Goal: Find specific fact: Find contact information

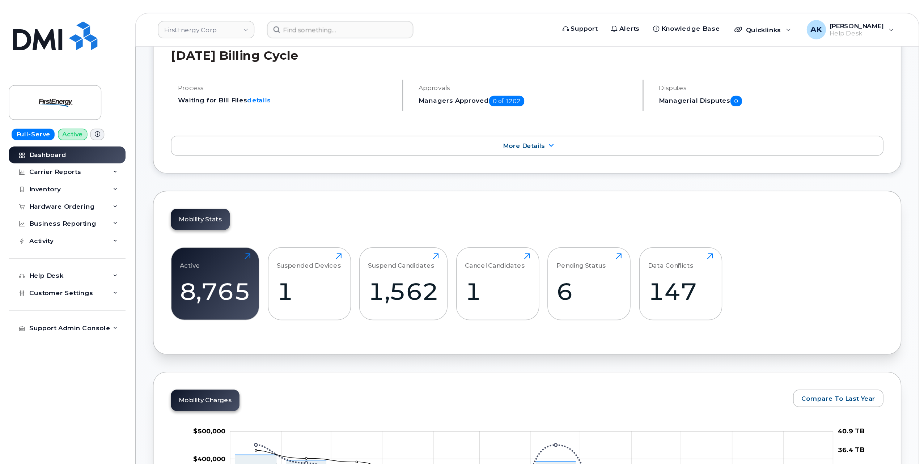
scroll to position [145, 0]
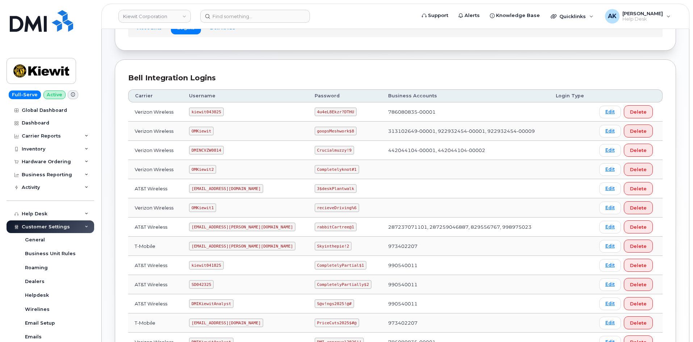
scroll to position [62, 0]
click at [219, 114] on code "kiewit043025" at bounding box center [206, 112] width 34 height 9
copy code "kiewit043025"
click at [314, 114] on code "4u4eL8Ekzr?DTHU" at bounding box center [335, 112] width 42 height 9
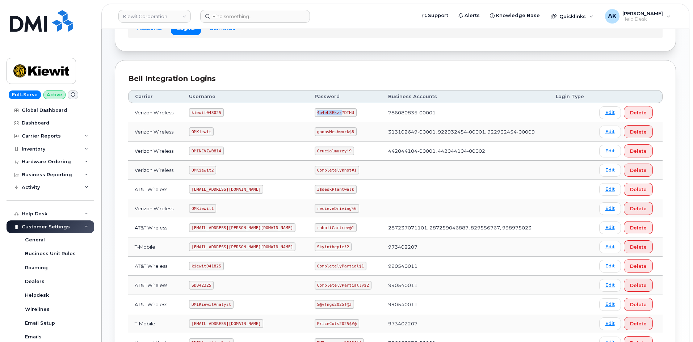
click at [314, 114] on code "4u4eL8Ekzr?DTHU" at bounding box center [335, 112] width 42 height 9
copy code "4u4eL8Ekzr?DTHU"
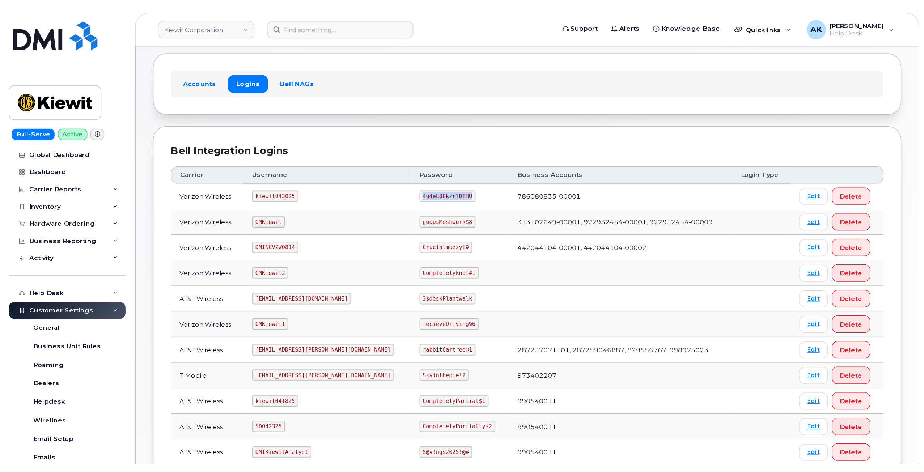
scroll to position [0, 0]
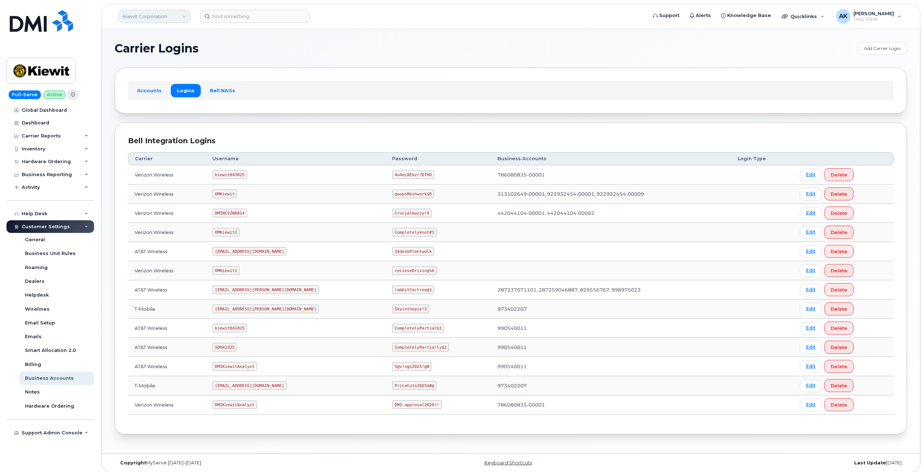
click at [157, 13] on link "Kiewit Corporation" at bounding box center [154, 16] width 72 height 13
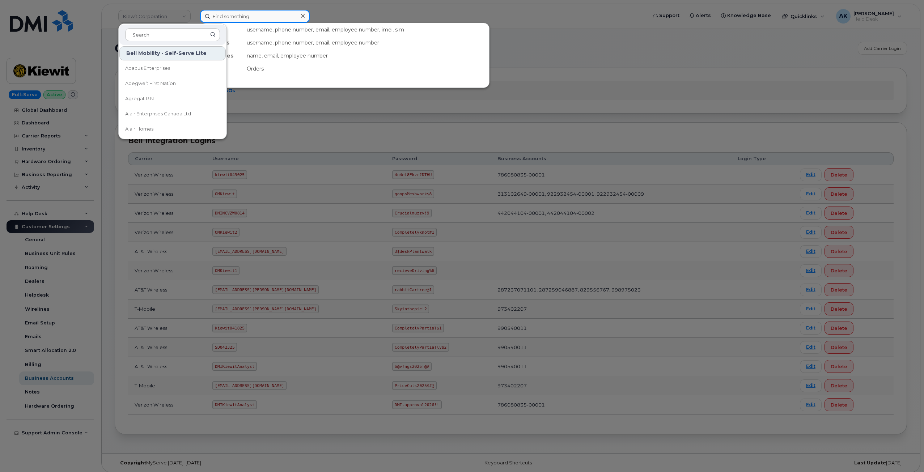
click at [252, 15] on input at bounding box center [255, 16] width 110 height 13
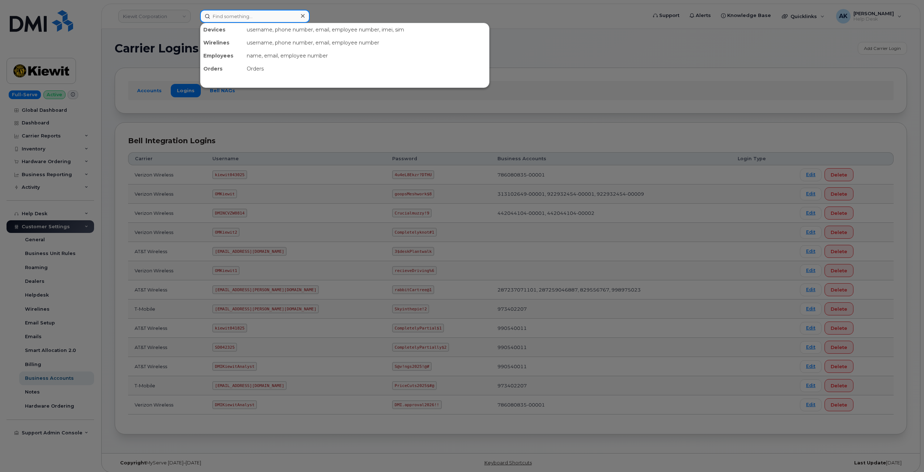
paste input "416-316-5652"
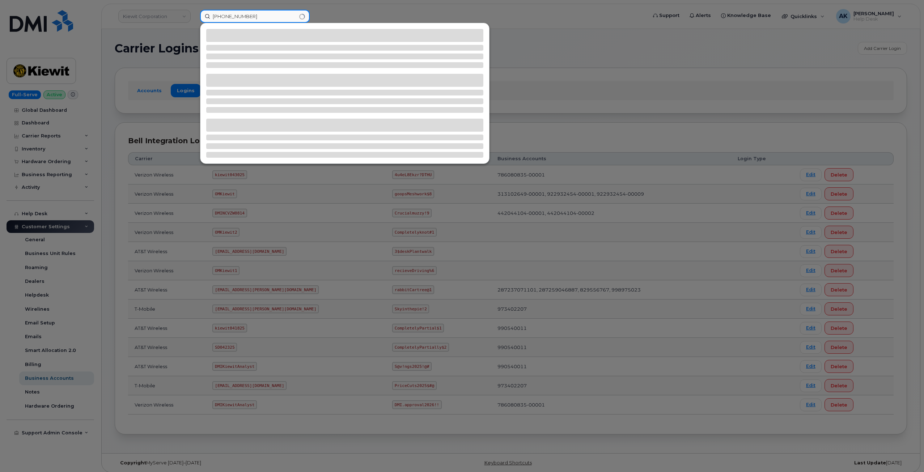
type input "416-316-5652"
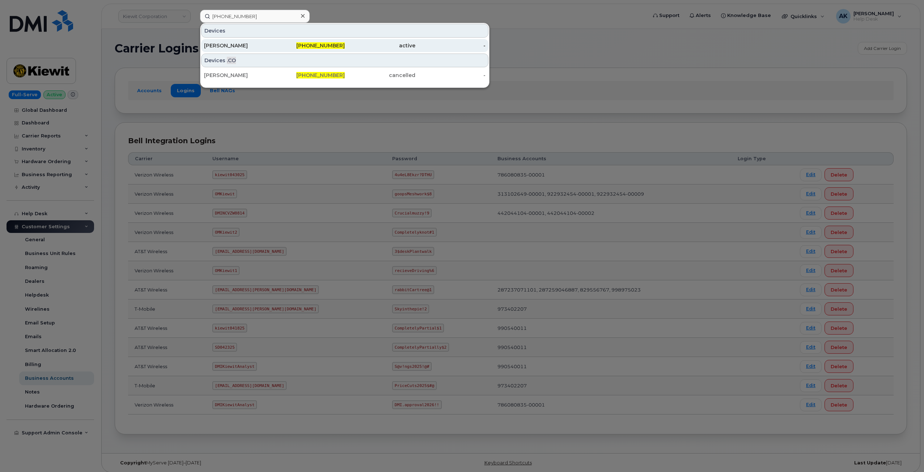
click at [225, 51] on div "Joshua Pidgeon" at bounding box center [239, 45] width 71 height 13
click at [227, 44] on div "Joshua Pidgeon" at bounding box center [239, 45] width 71 height 7
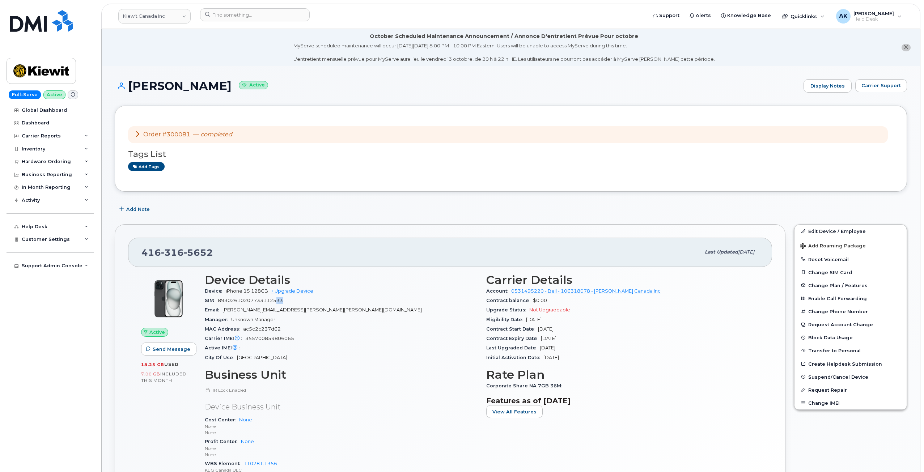
drag, startPoint x: 287, startPoint y: 300, endPoint x: 276, endPoint y: 300, distance: 10.9
click at [276, 300] on div "SIM 89302610207733112533" at bounding box center [341, 300] width 273 height 9
drag, startPoint x: 210, startPoint y: 253, endPoint x: 138, endPoint y: 255, distance: 72.4
click at [138, 255] on div "416 316 5652 Last updated Sep 14, 2025" at bounding box center [450, 252] width 644 height 29
copy span "416 316 5652"
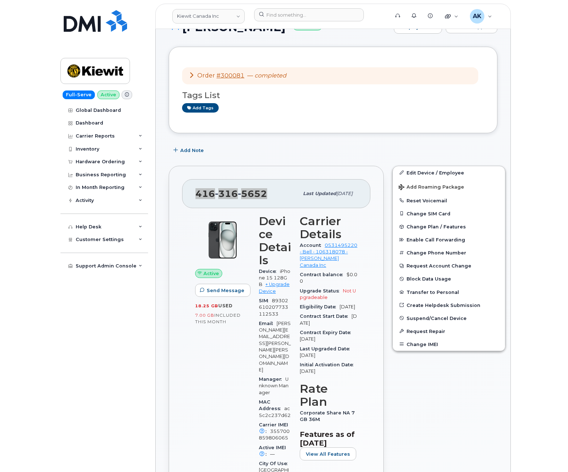
scroll to position [65, 0]
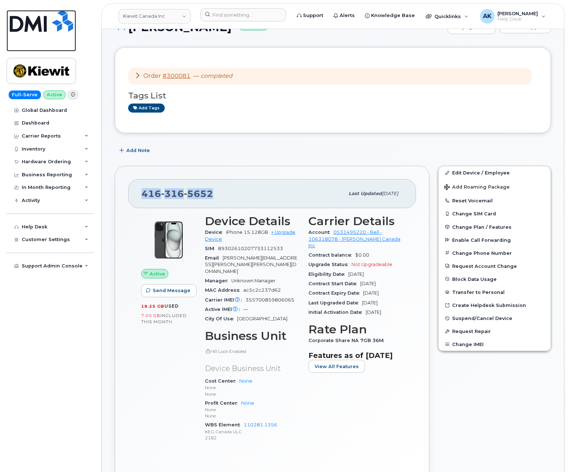
click at [56, 28] on img at bounding box center [41, 21] width 63 height 22
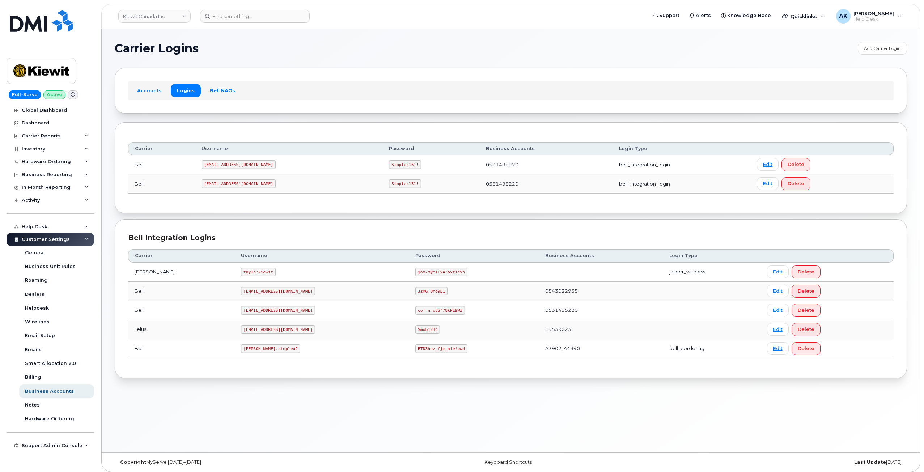
click at [231, 165] on code "[EMAIL_ADDRESS][DOMAIN_NAME]" at bounding box center [239, 164] width 74 height 9
click at [231, 165] on code "1PeterK@myserve.ca" at bounding box center [239, 164] width 74 height 9
copy code "1PeterK@myserve.ca"
click at [389, 164] on code "Simplex151!" at bounding box center [405, 164] width 32 height 9
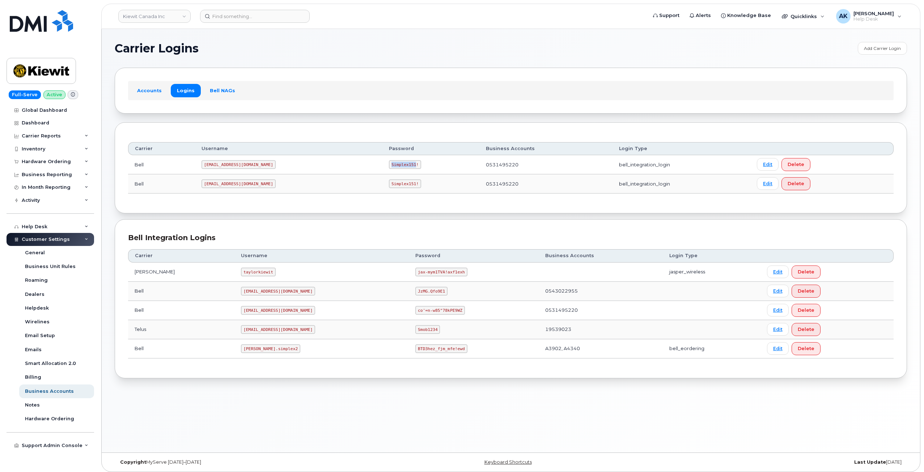
click at [389, 164] on code "Simplex151!" at bounding box center [405, 164] width 32 height 9
copy code "Simplex151!"
click at [382, 157] on td "Simplex151!" at bounding box center [430, 164] width 97 height 19
drag, startPoint x: 381, startPoint y: 163, endPoint x: 348, endPoint y: 163, distance: 33.3
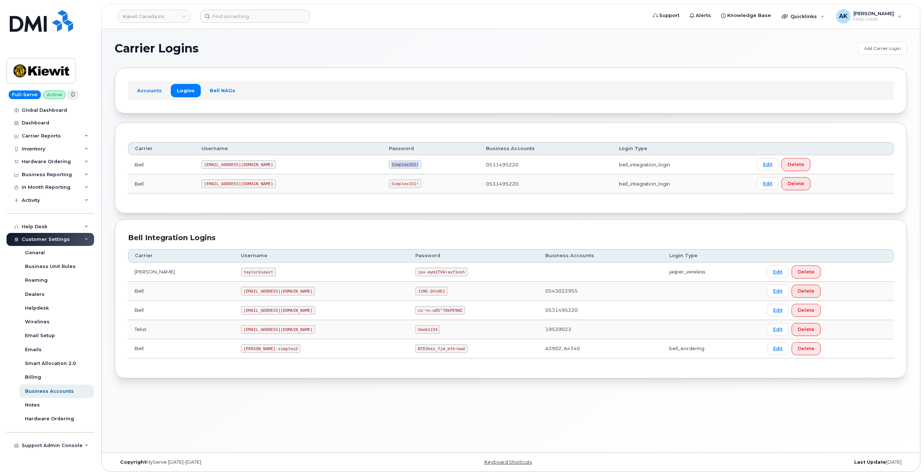
click at [382, 163] on td "Simplex151!" at bounding box center [430, 164] width 97 height 19
copy code "Simplex151!"
